Goal: Task Accomplishment & Management: Use online tool/utility

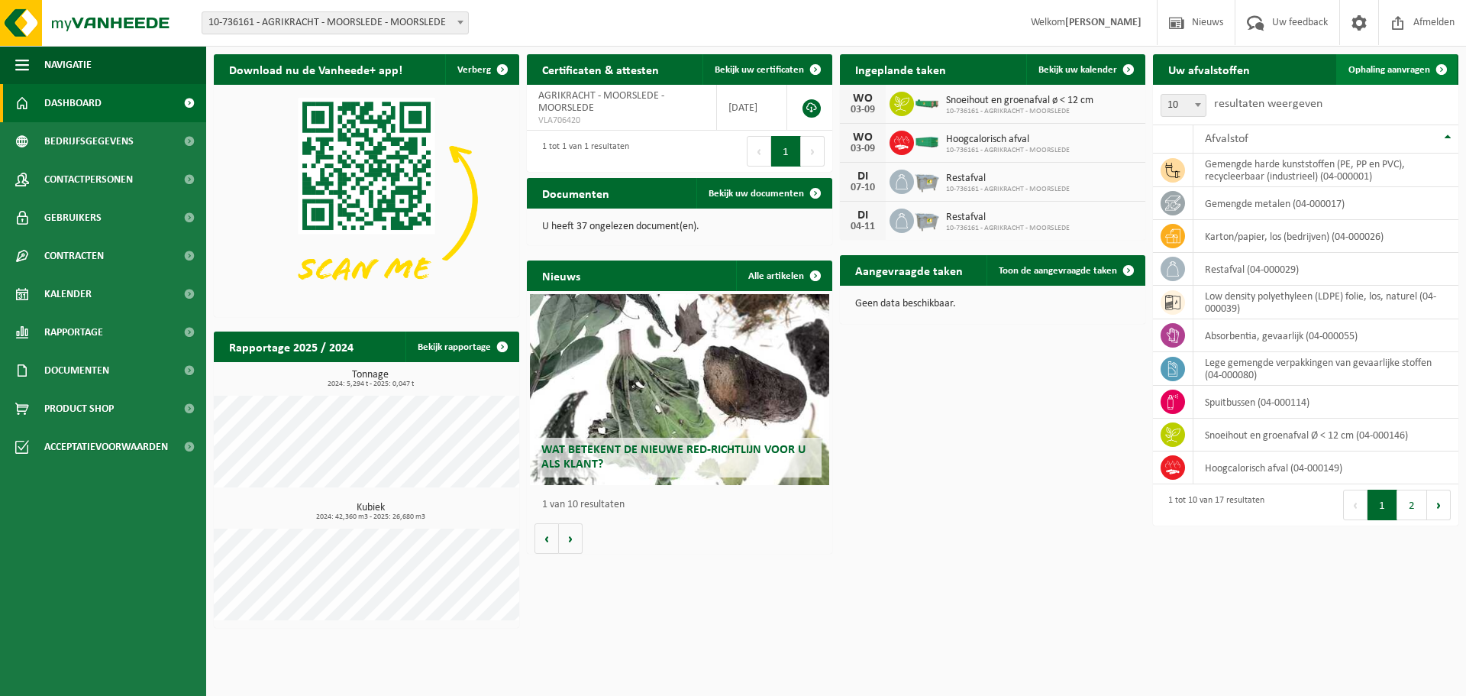
click at [1405, 62] on link "Ophaling aanvragen" at bounding box center [1396, 69] width 121 height 31
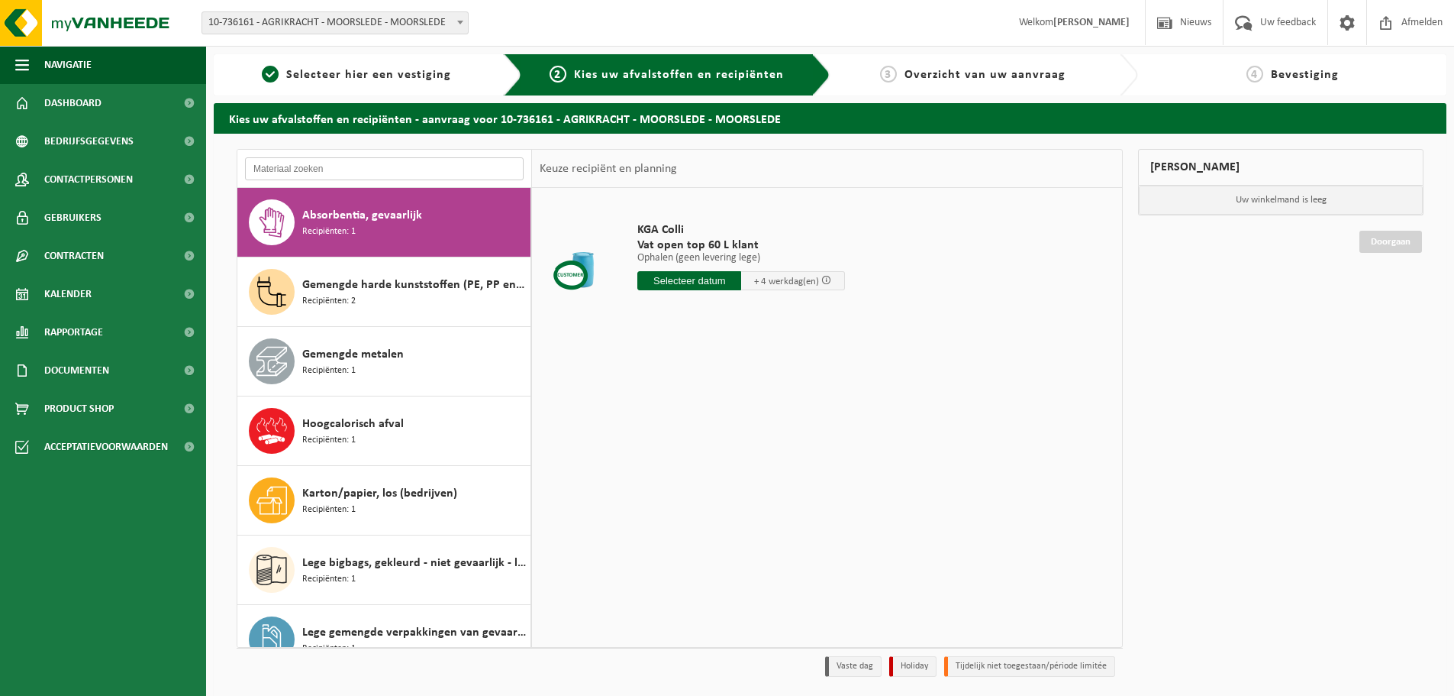
click at [346, 166] on input "text" at bounding box center [384, 168] width 279 height 23
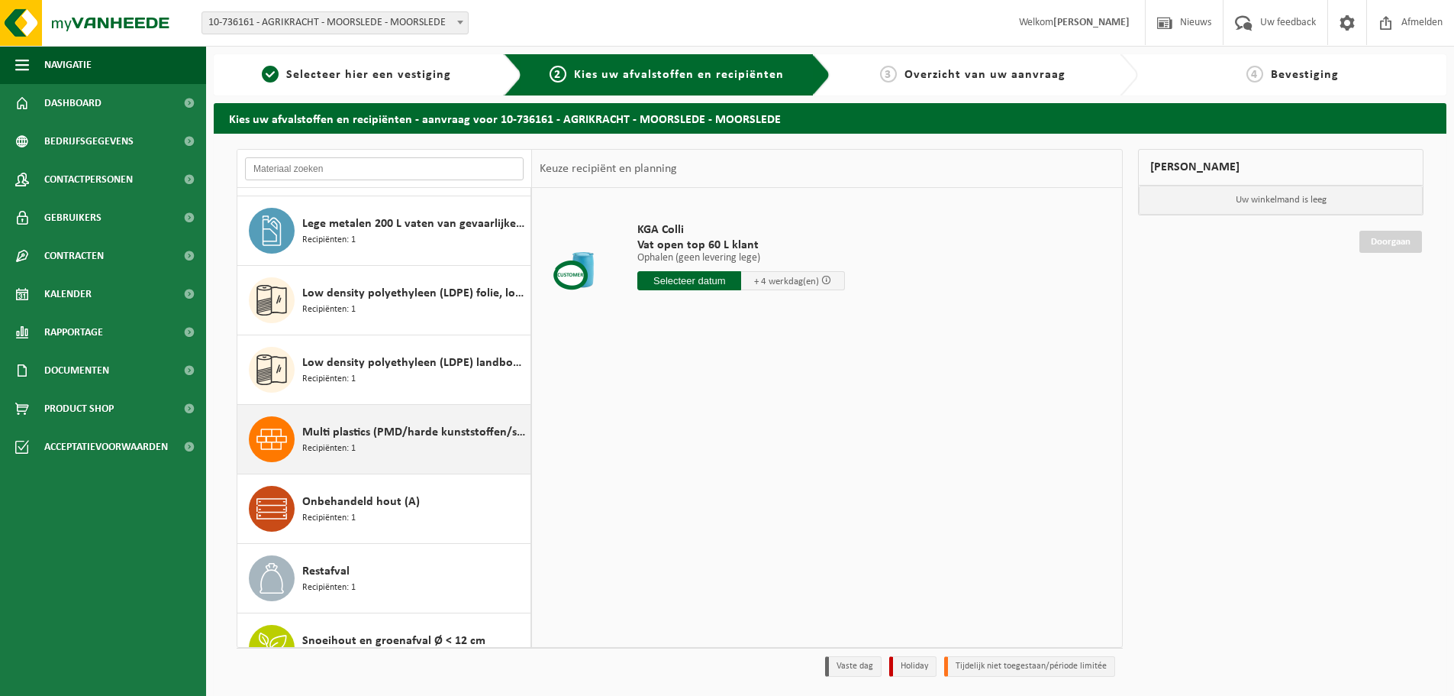
scroll to position [652, 0]
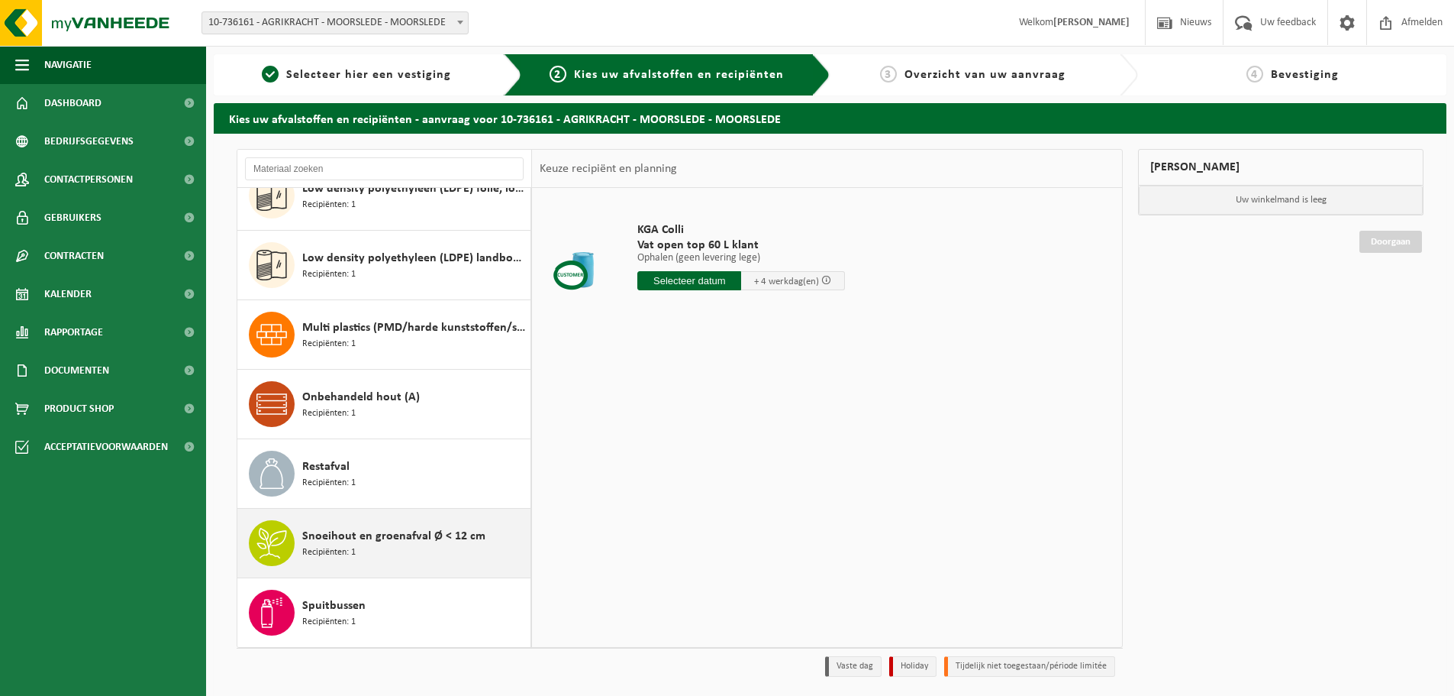
click at [374, 537] on span "Snoeihout en groenafval Ø < 12 cm" at bounding box center [393, 536] width 183 height 18
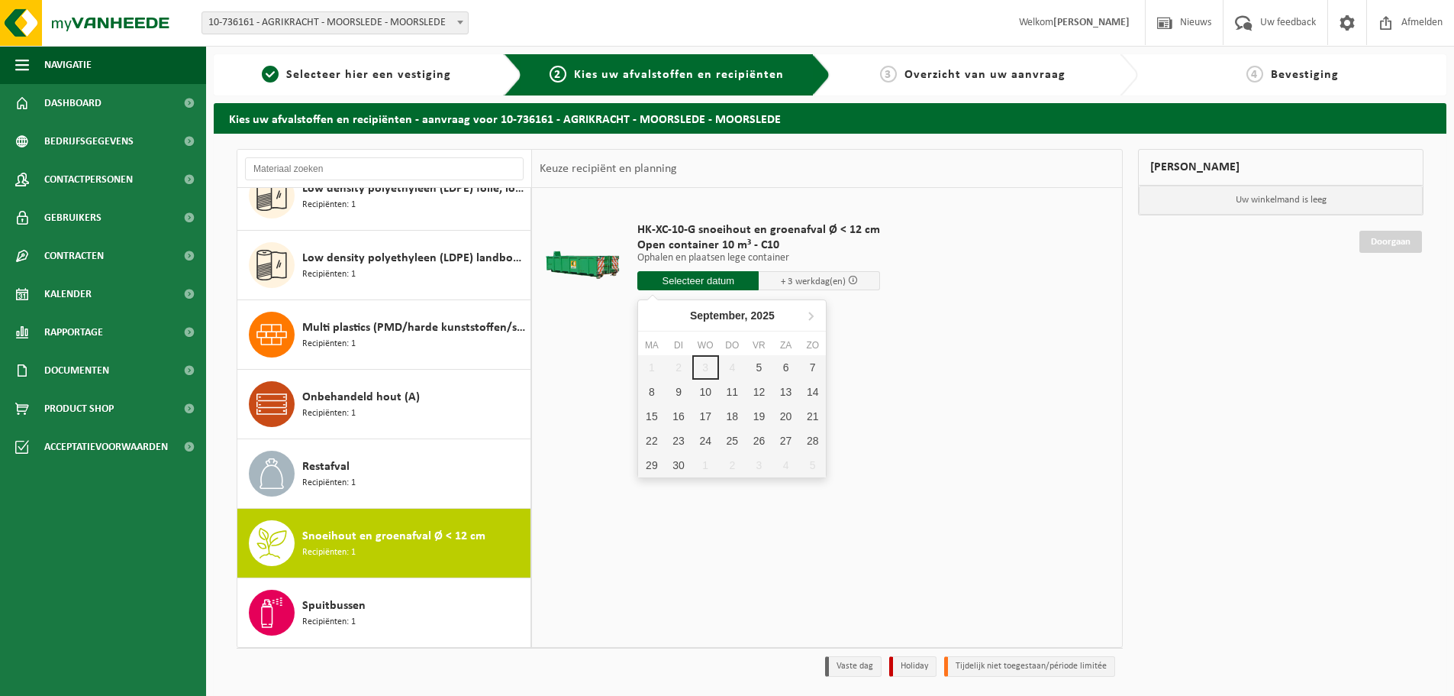
click at [708, 279] on input "text" at bounding box center [698, 280] width 121 height 19
click at [759, 369] on div "5" at bounding box center [759, 367] width 27 height 24
type input "Van 2025-09-05"
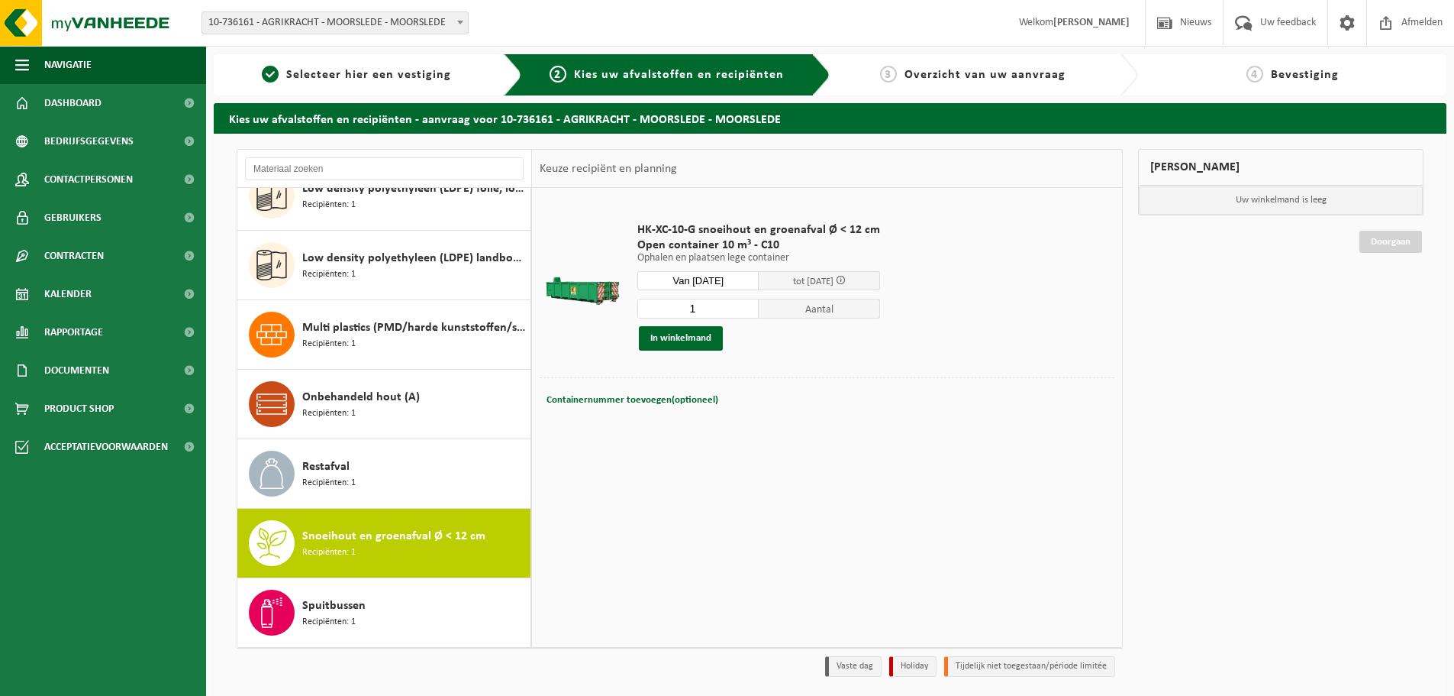
click at [1208, 350] on div "Mijn winkelmand Uw winkelmand is leeg Doorgaan" at bounding box center [1281, 416] width 301 height 535
click at [699, 335] on button "In winkelmand" at bounding box center [681, 338] width 84 height 24
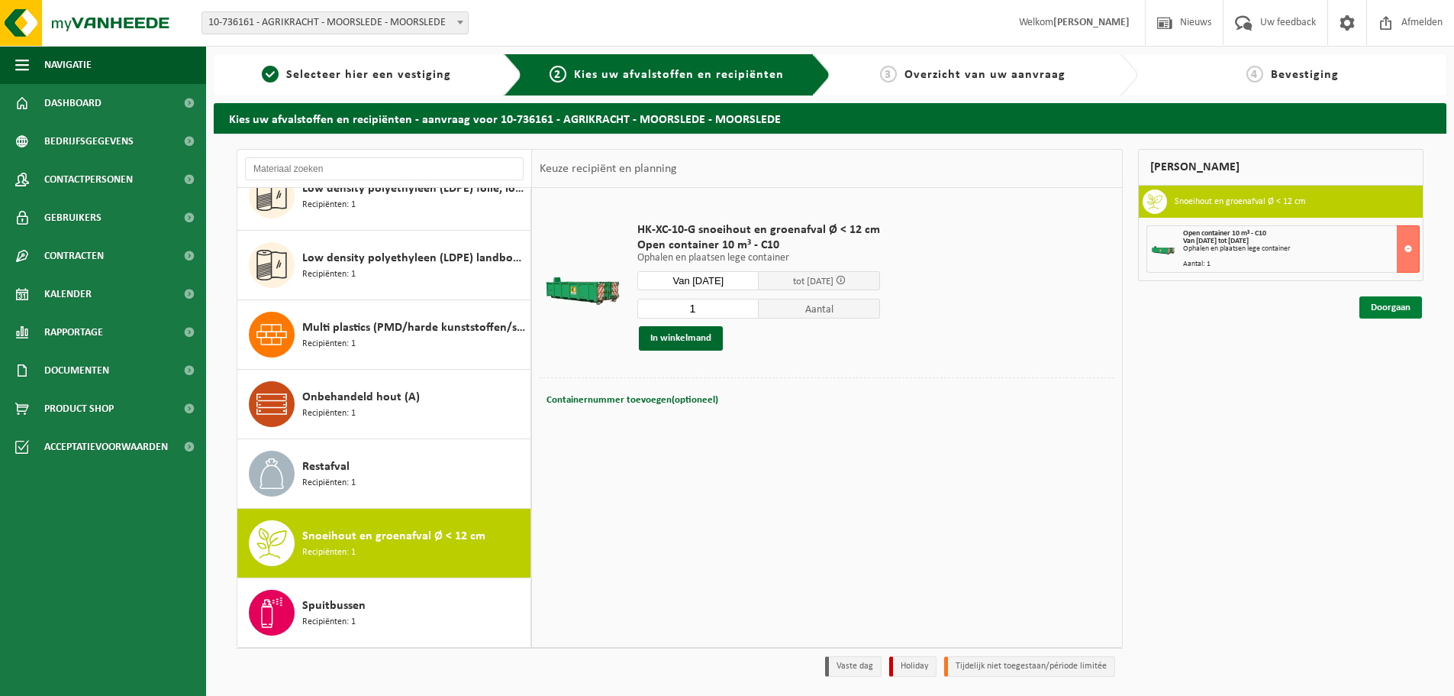
click at [1374, 308] on link "Doorgaan" at bounding box center [1391, 307] width 63 height 22
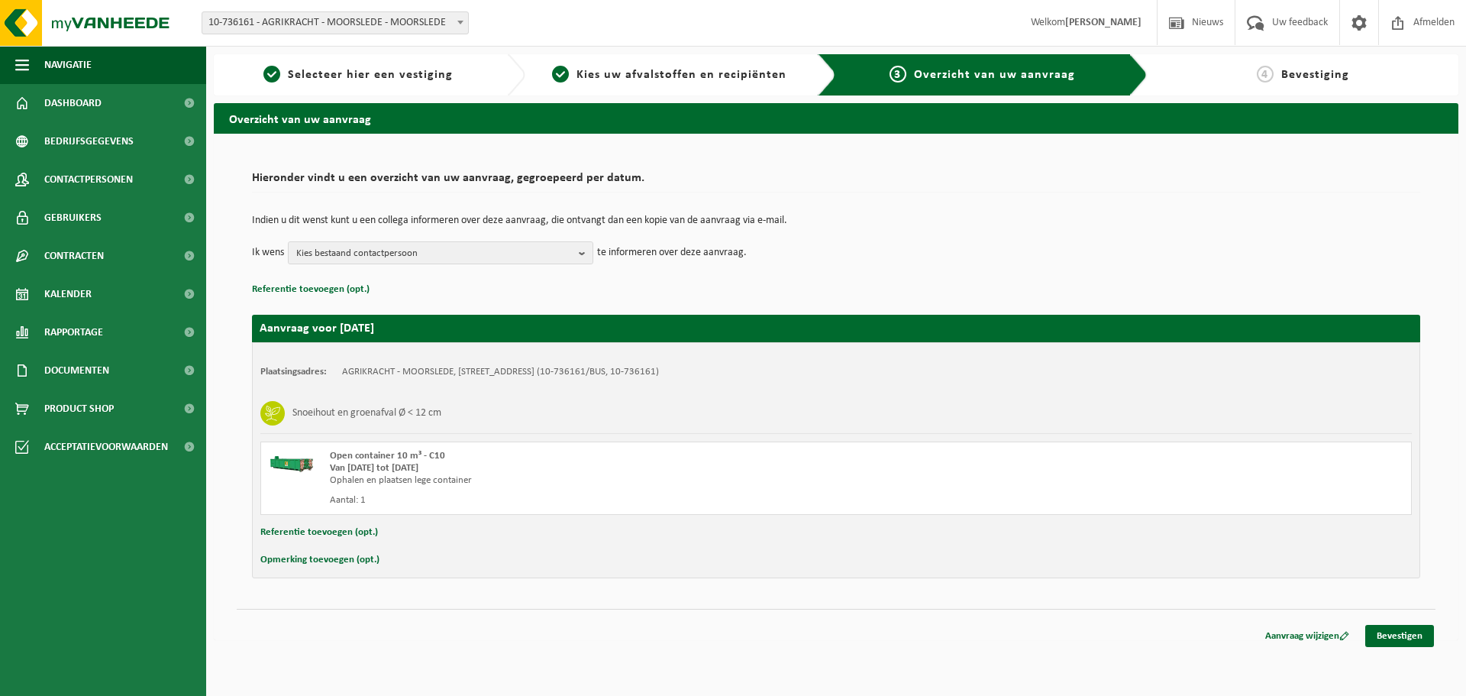
click at [315, 557] on button "Opmerking toevoegen (opt.)" at bounding box center [319, 560] width 119 height 20
click at [471, 563] on input "text" at bounding box center [865, 561] width 1061 height 23
type input "Enkel ophaling container. Geen plaatsing nieuwe container"
click at [543, 240] on td "Indien u dit wenst kunt u een collega informeren over deze aanvraag, die ontvan…" at bounding box center [836, 228] width 1168 height 26
click at [543, 249] on span "Kies bestaand contactpersoon" at bounding box center [434, 253] width 276 height 23
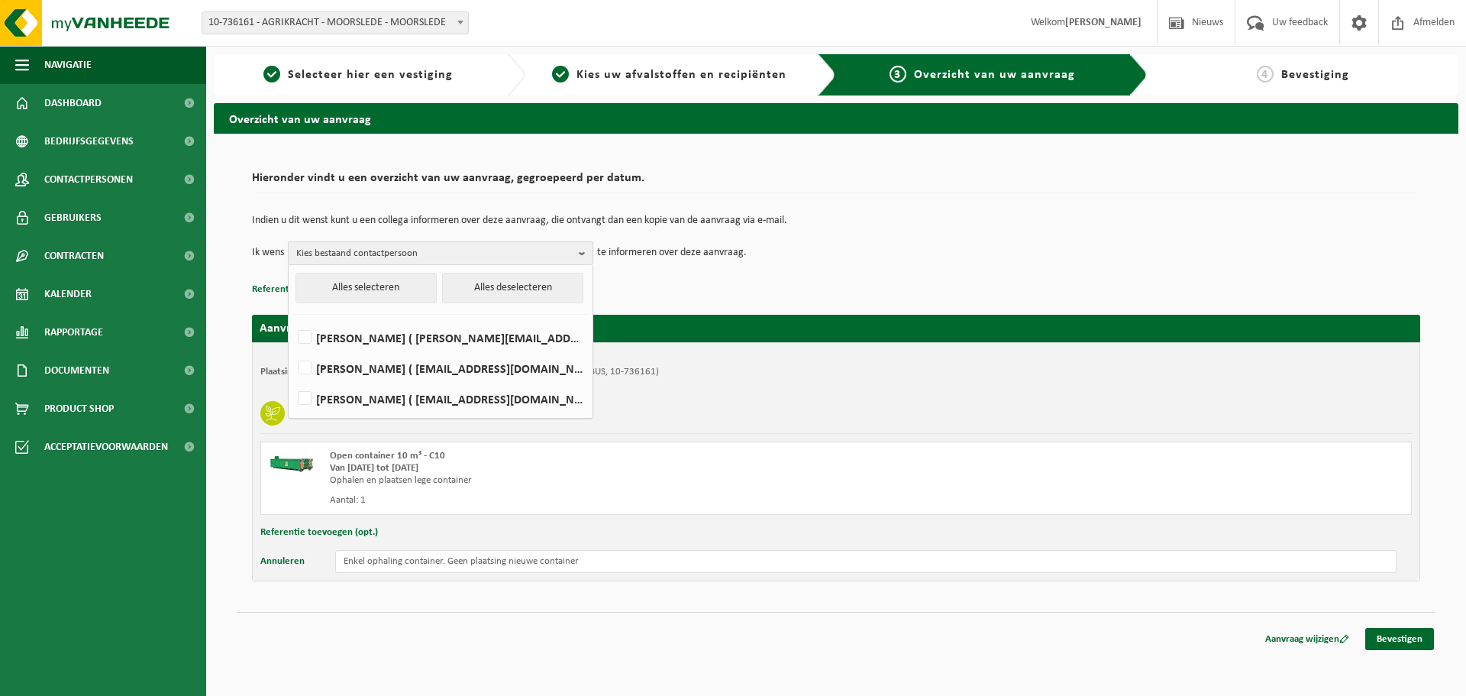
click at [543, 249] on span "Kies bestaand contactpersoon" at bounding box center [434, 253] width 276 height 23
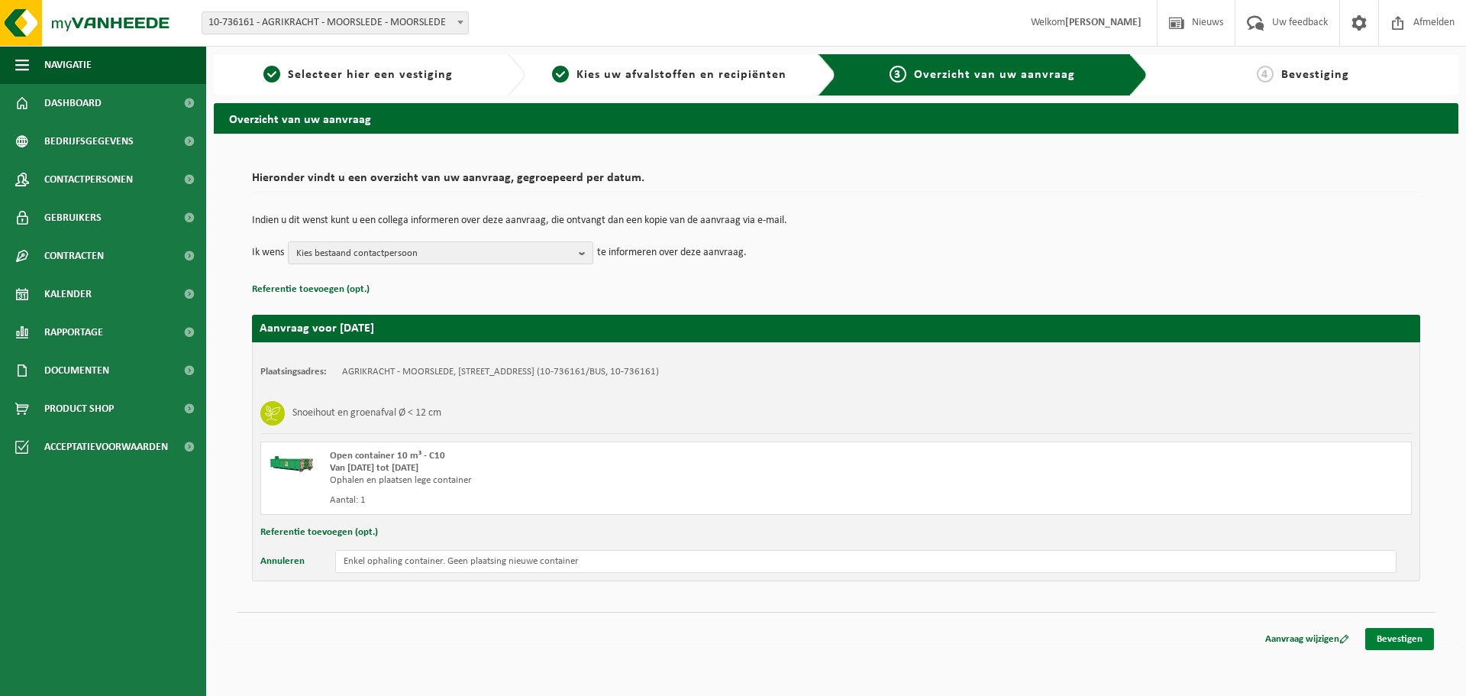
click at [1405, 643] on link "Bevestigen" at bounding box center [1399, 639] width 69 height 22
